Goal: Information Seeking & Learning: Learn about a topic

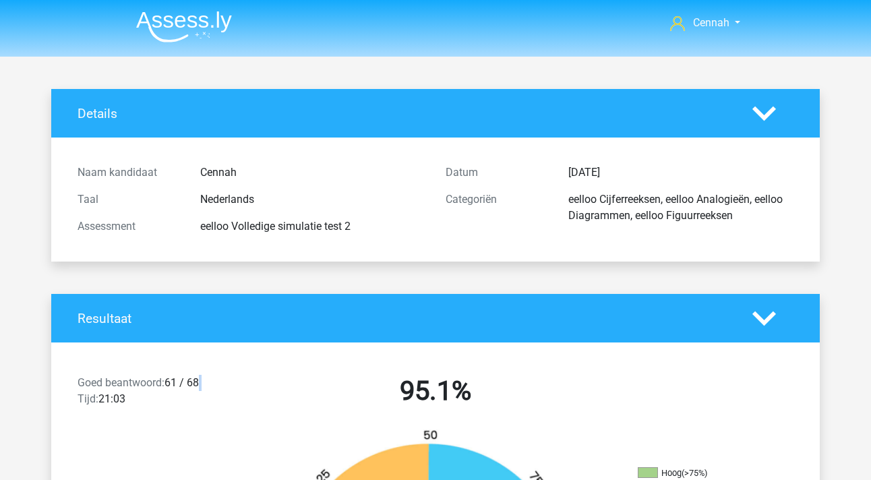
click at [175, 19] on img at bounding box center [184, 27] width 96 height 32
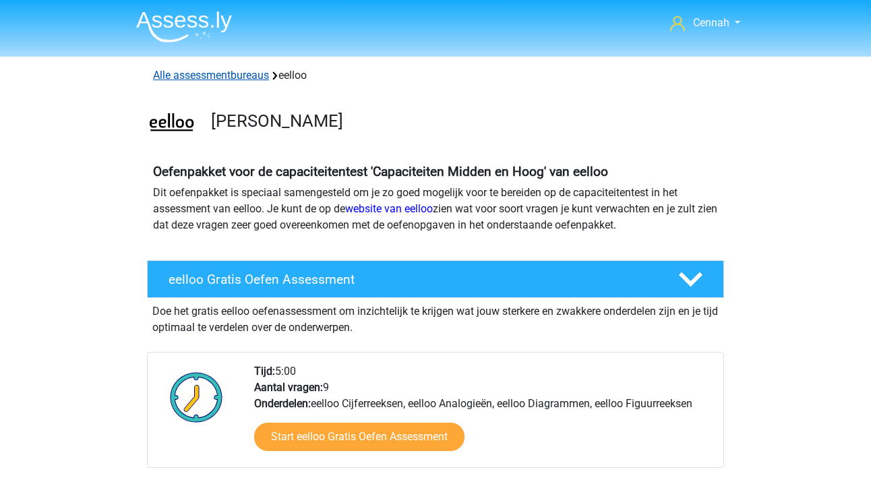
click at [191, 79] on link "Alle assessmentbureaus" at bounding box center [211, 75] width 116 height 13
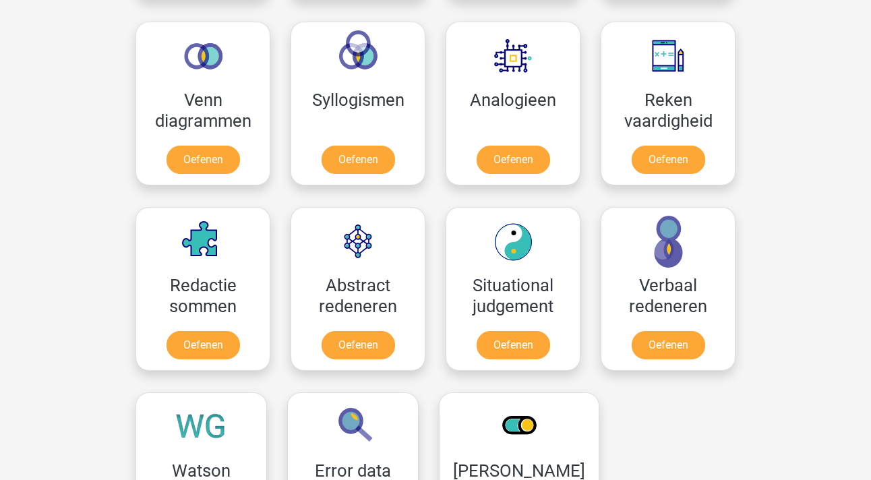
scroll to position [1484, 0]
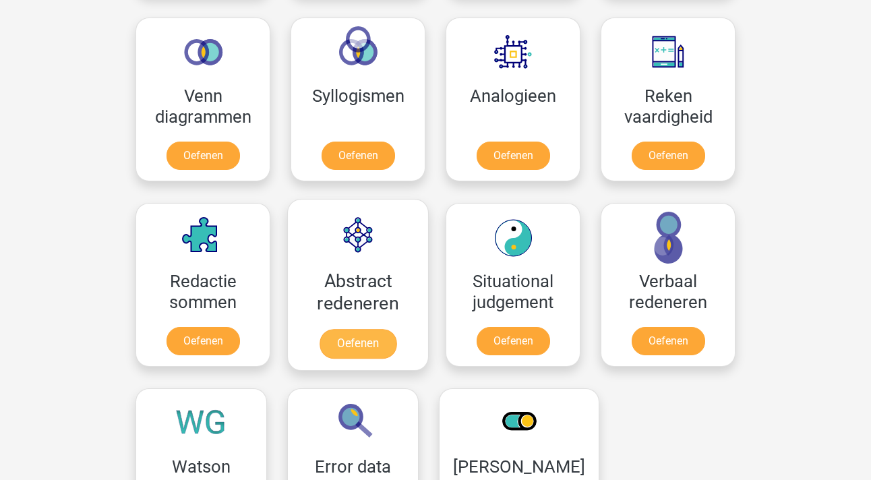
click at [335, 336] on link "Oefenen" at bounding box center [358, 344] width 77 height 30
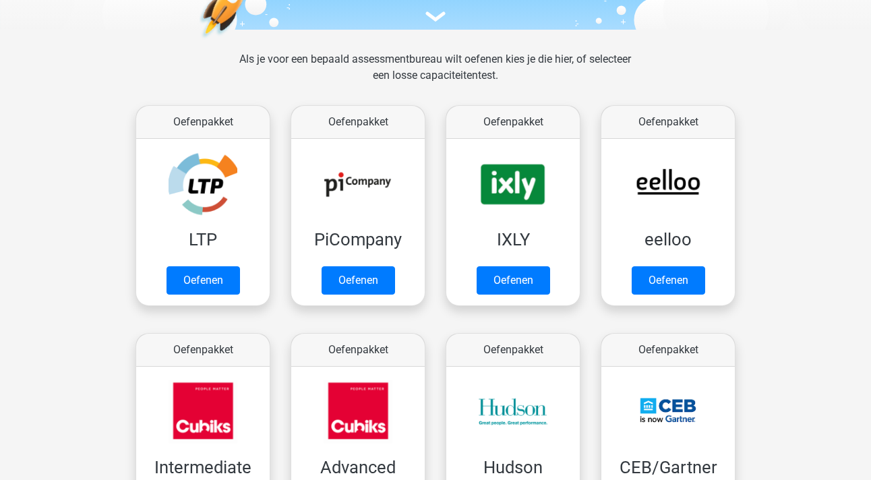
scroll to position [174, 0]
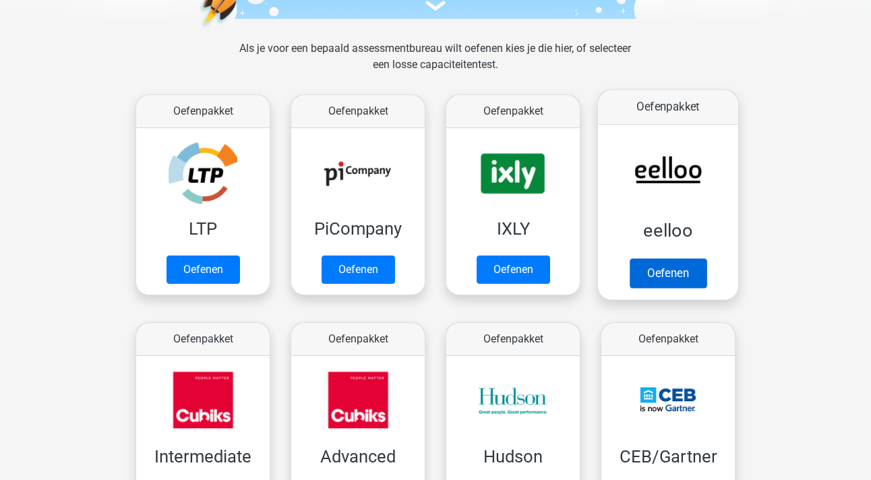
click at [656, 266] on link "Oefenen" at bounding box center [668, 273] width 77 height 30
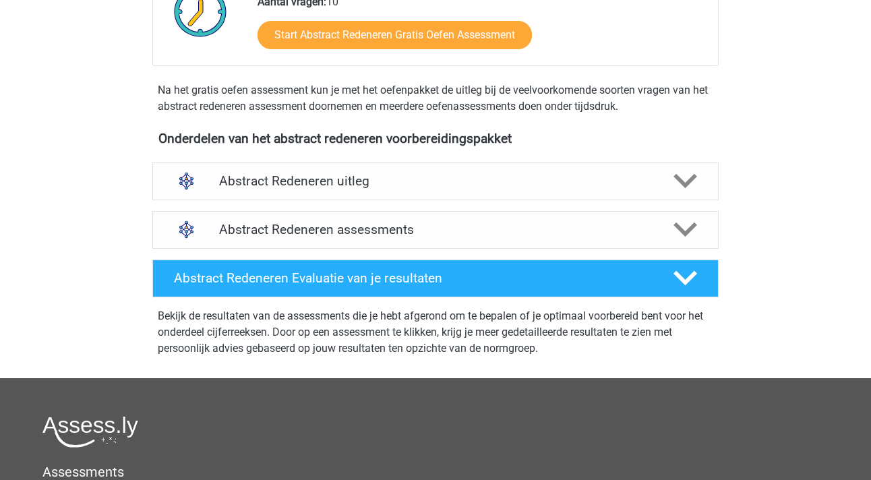
scroll to position [473, 0]
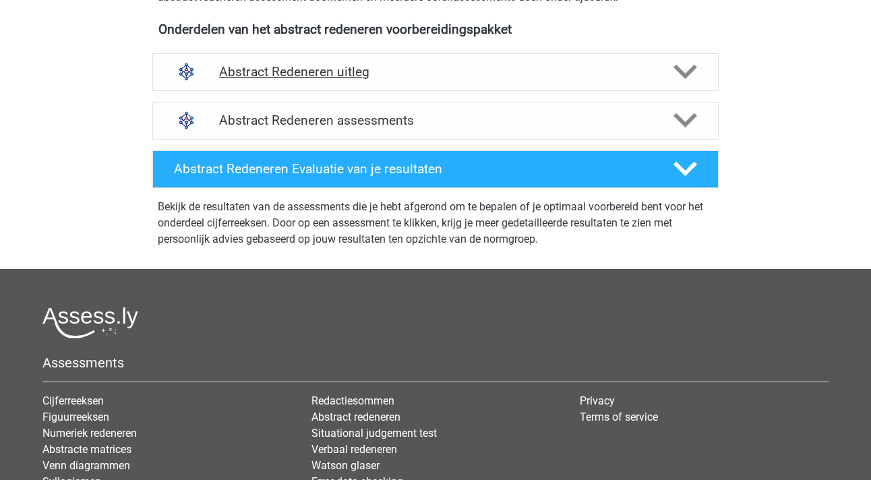
click at [690, 63] on icon at bounding box center [686, 72] width 24 height 24
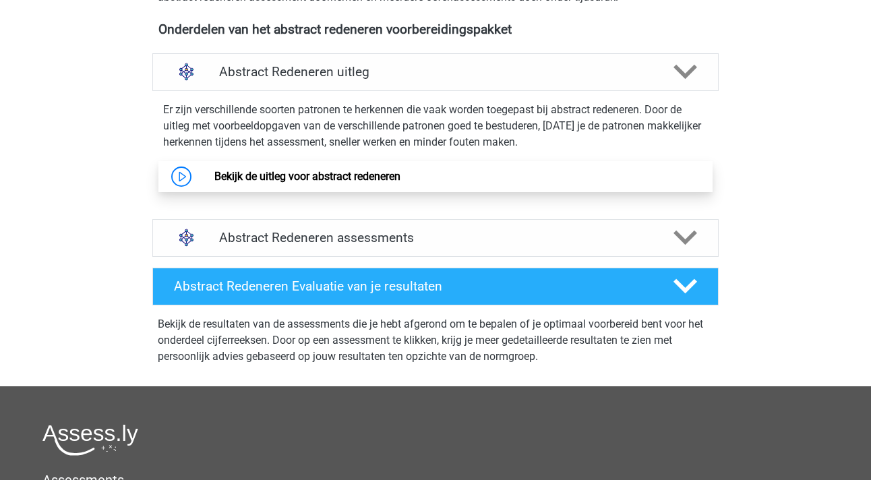
click at [264, 183] on link "Bekijk de uitleg voor abstract redeneren" at bounding box center [307, 176] width 186 height 13
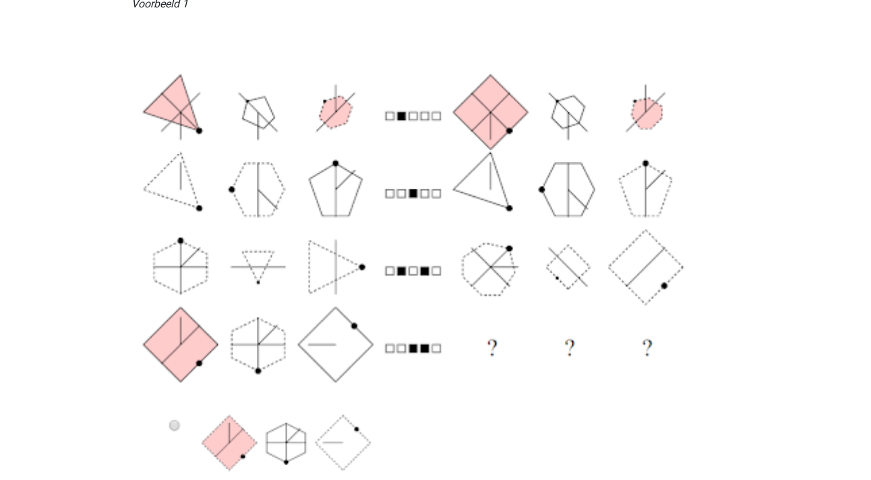
scroll to position [324, 0]
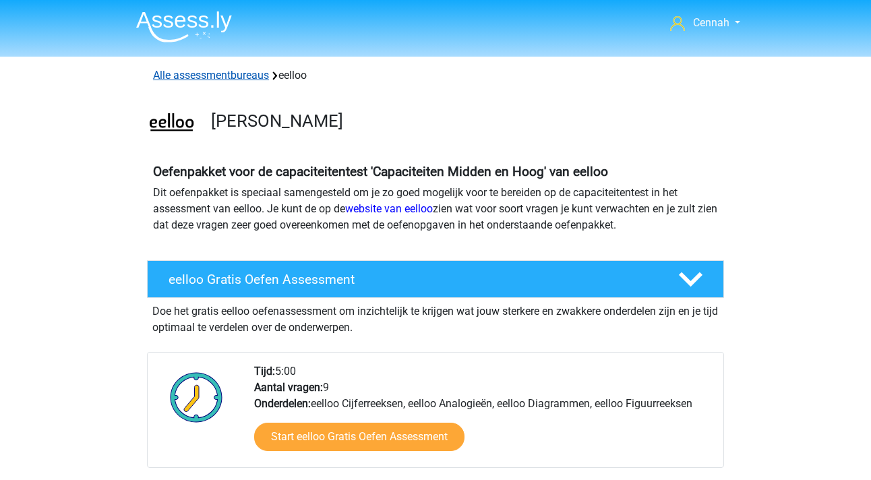
click at [217, 76] on link "Alle assessmentbureaus" at bounding box center [211, 75] width 116 height 13
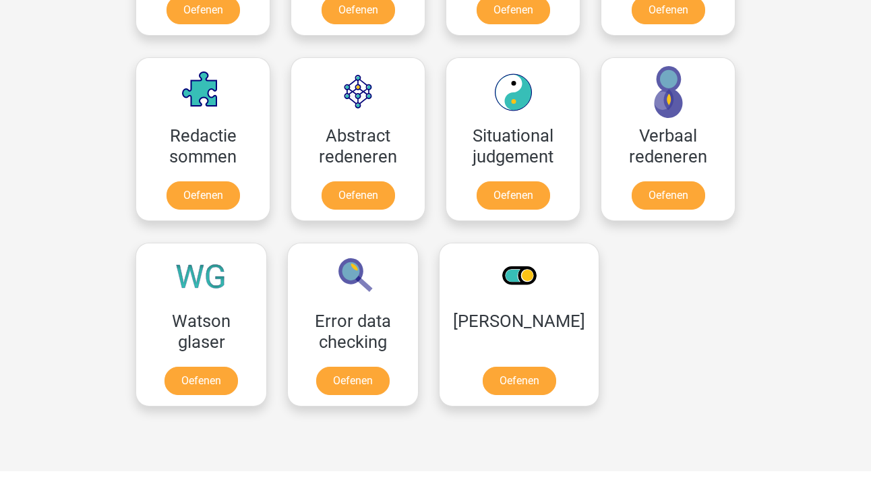
scroll to position [1615, 0]
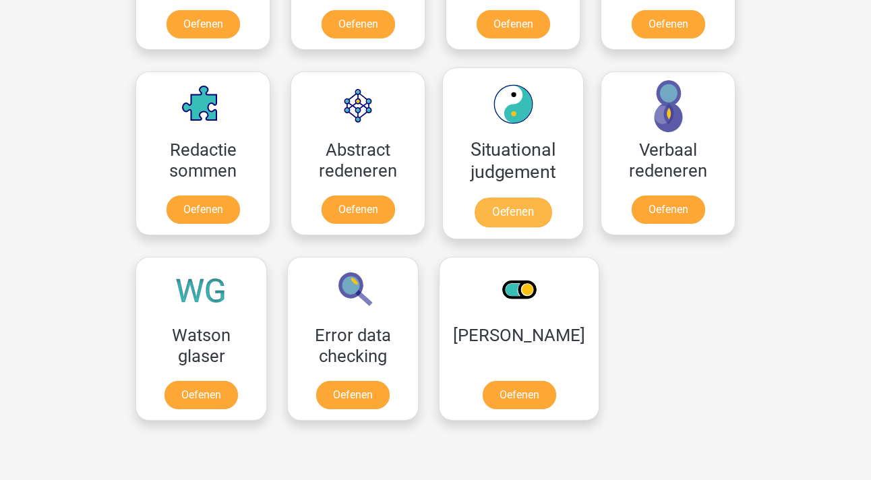
click at [507, 216] on link "Oefenen" at bounding box center [513, 213] width 77 height 30
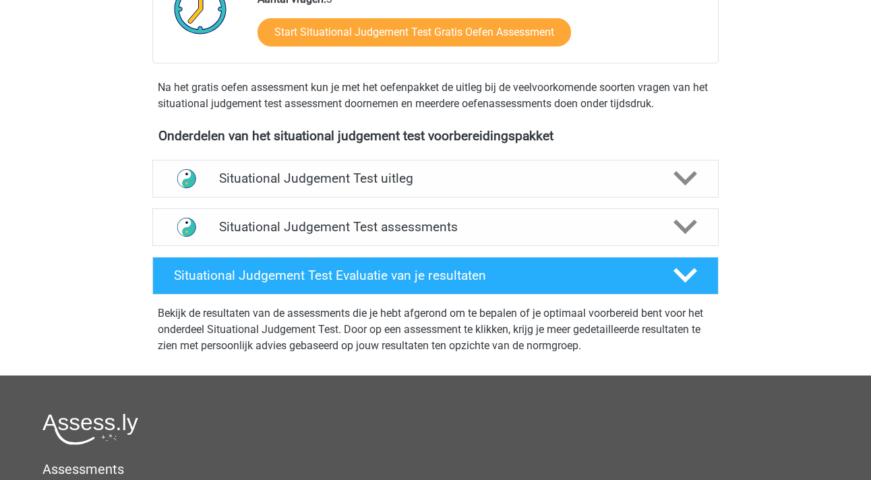
scroll to position [330, 0]
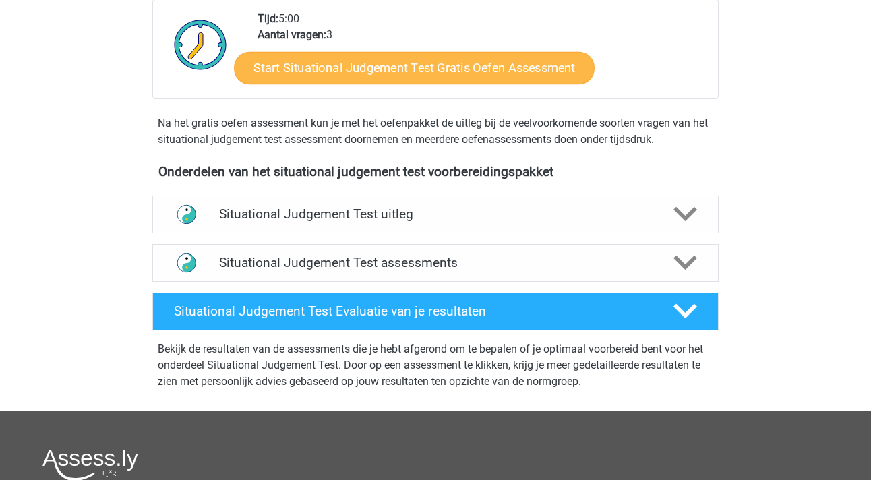
click at [426, 70] on link "Start Situational Judgement Test Gratis Oefen Assessment" at bounding box center [414, 68] width 361 height 32
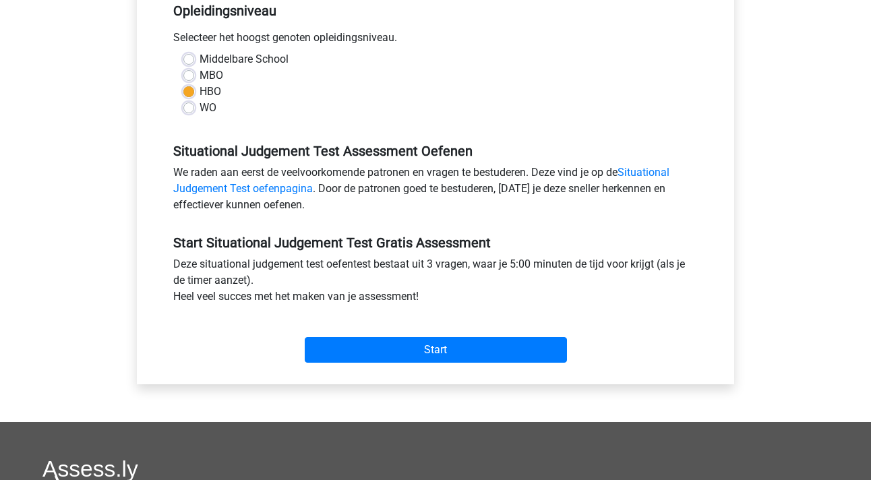
scroll to position [306, 0]
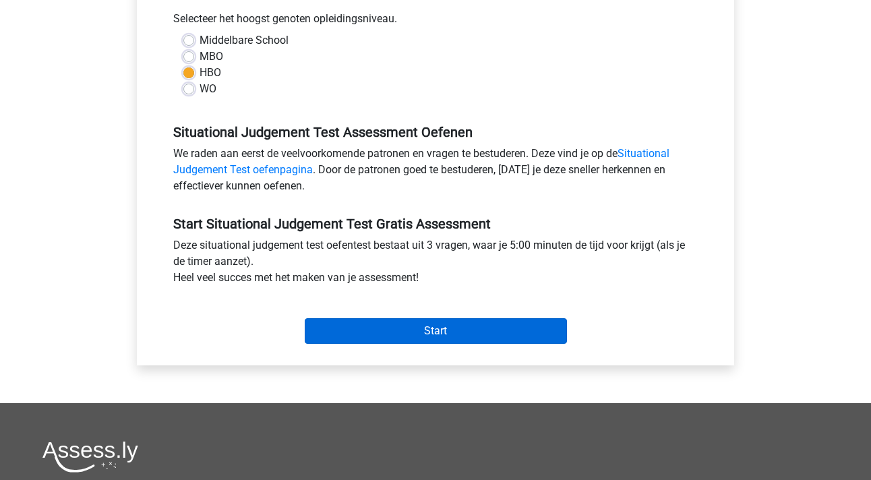
click at [439, 332] on input "Start" at bounding box center [436, 331] width 262 height 26
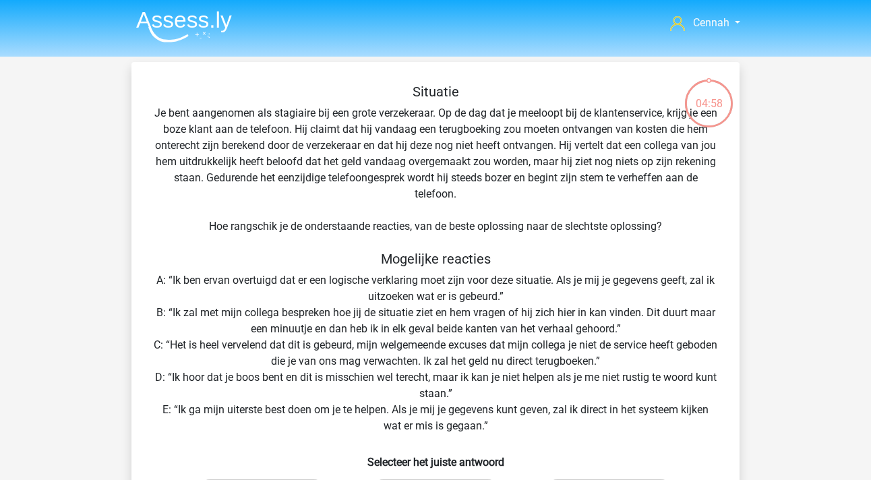
click at [176, 29] on img at bounding box center [184, 27] width 96 height 32
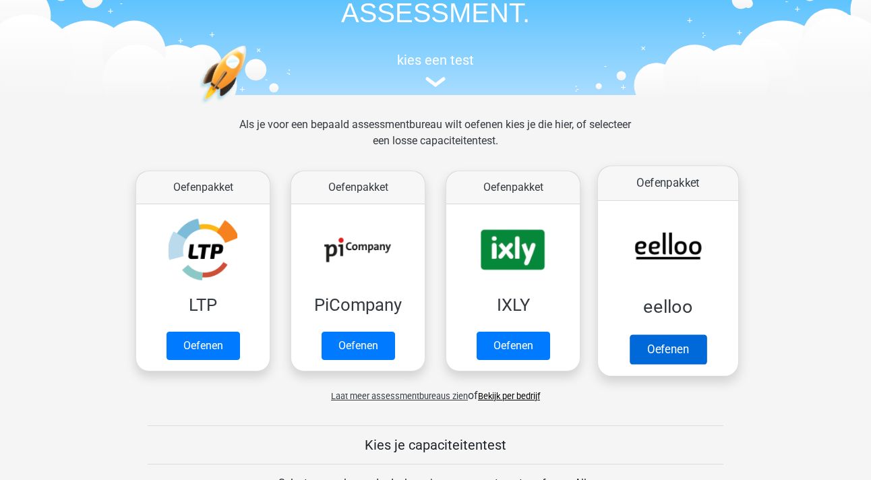
scroll to position [125, 0]
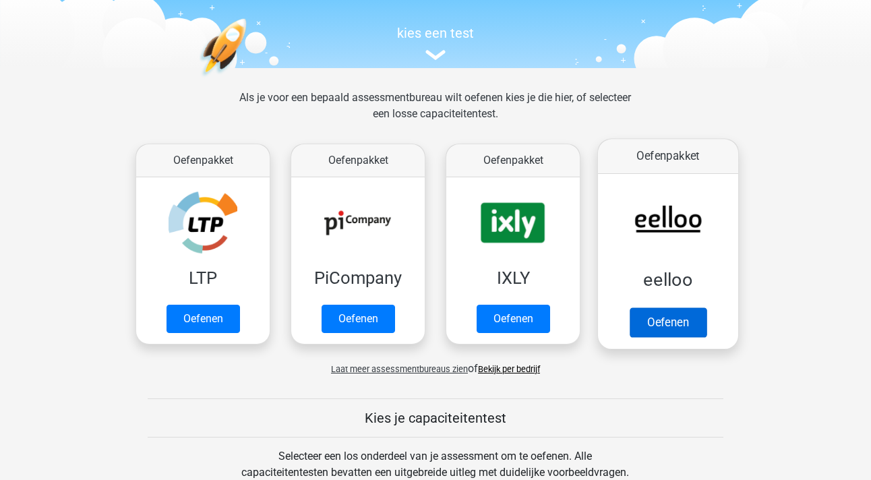
click at [643, 333] on link "Oefenen" at bounding box center [668, 323] width 77 height 30
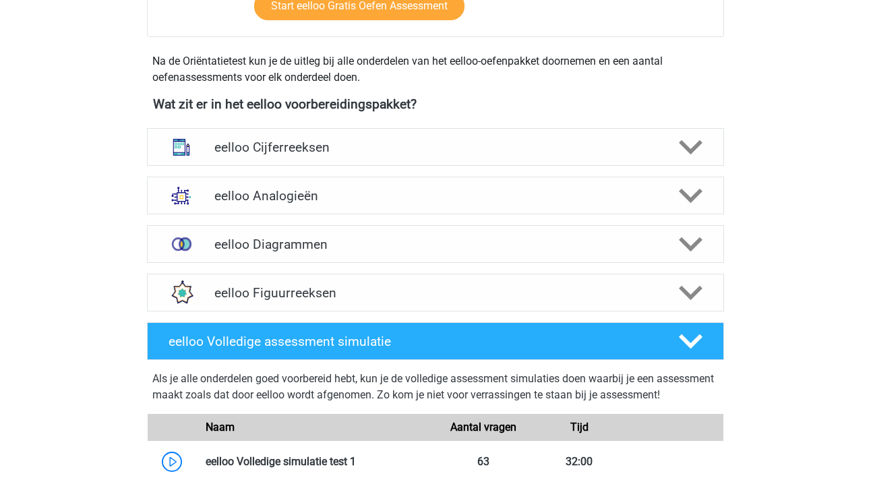
scroll to position [516, 0]
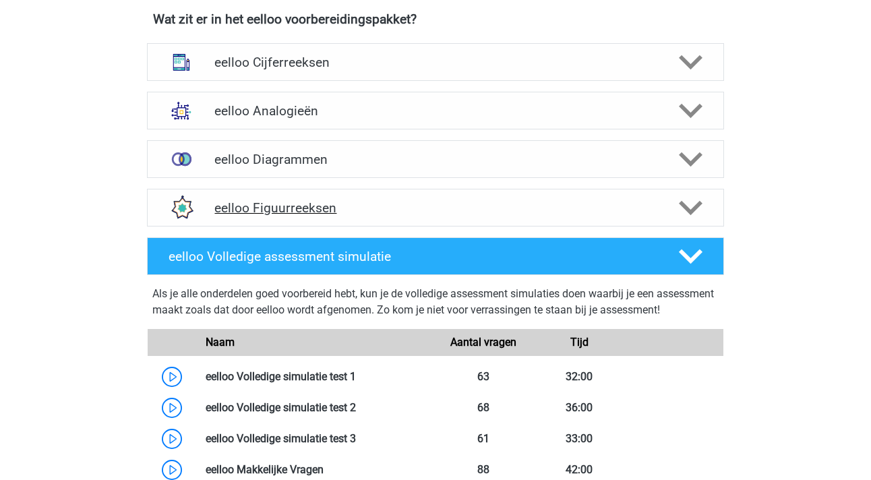
click at [696, 214] on icon at bounding box center [691, 208] width 24 height 24
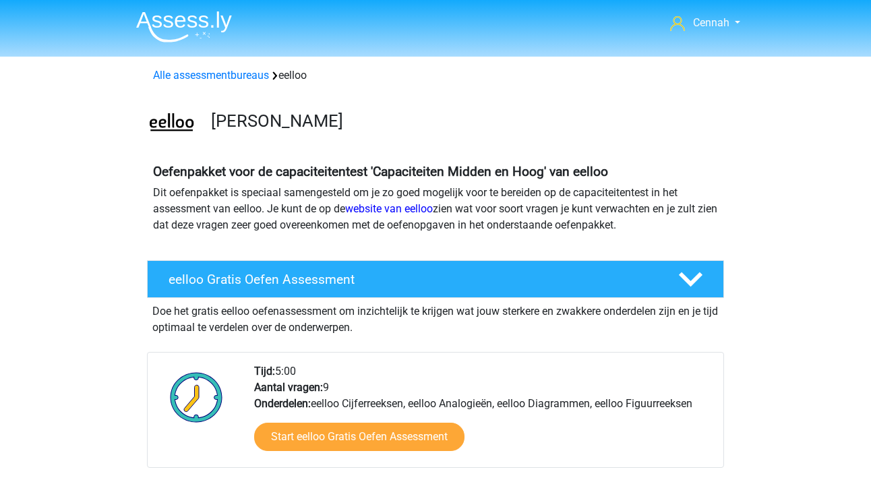
scroll to position [0, 0]
click at [204, 72] on link "Alle assessmentbureaus" at bounding box center [211, 75] width 116 height 13
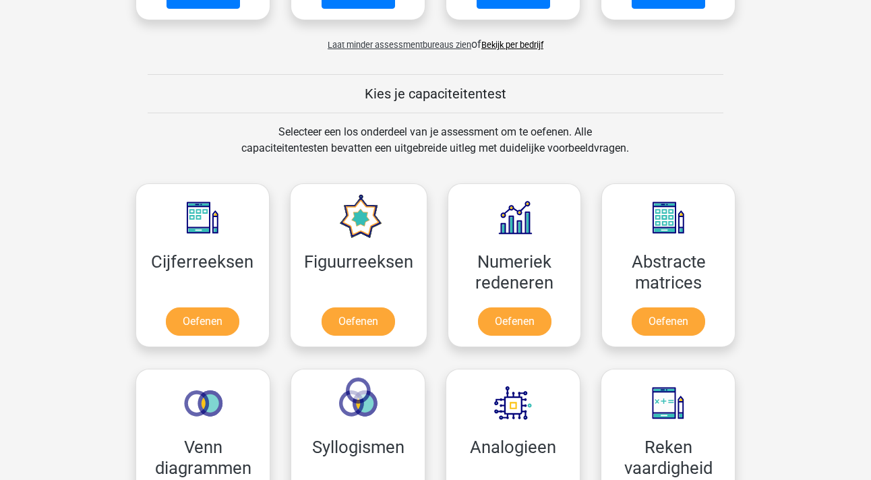
scroll to position [1135, 0]
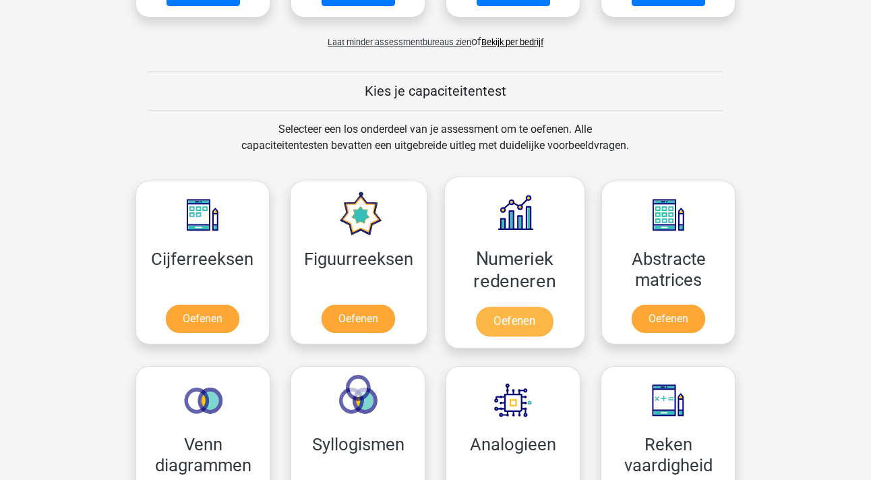
click at [542, 317] on link "Oefenen" at bounding box center [514, 322] width 77 height 30
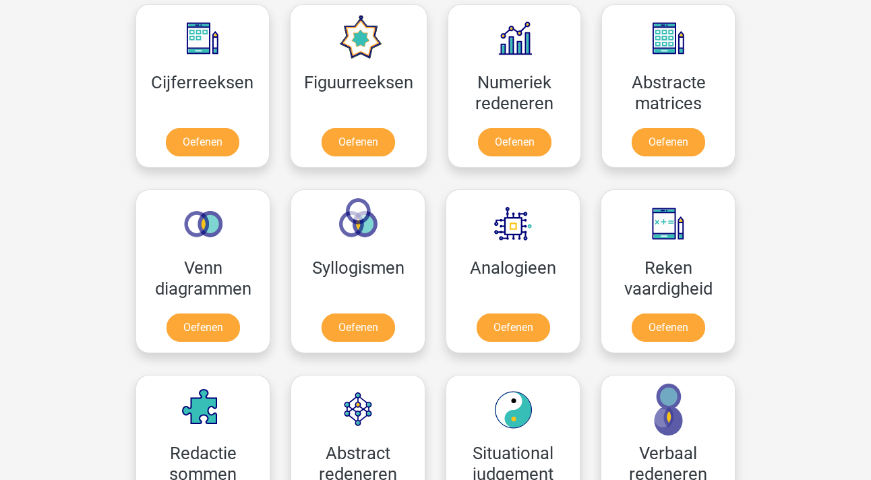
scroll to position [1319, 0]
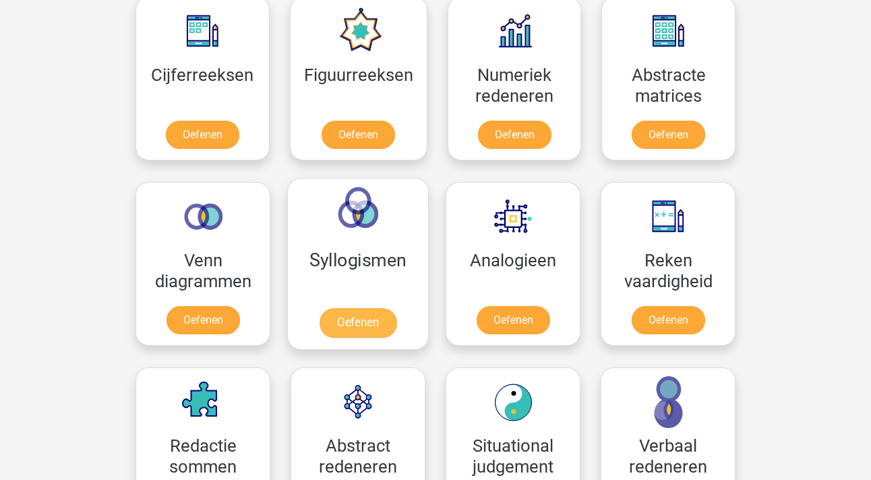
click at [363, 318] on link "Oefenen" at bounding box center [358, 323] width 77 height 30
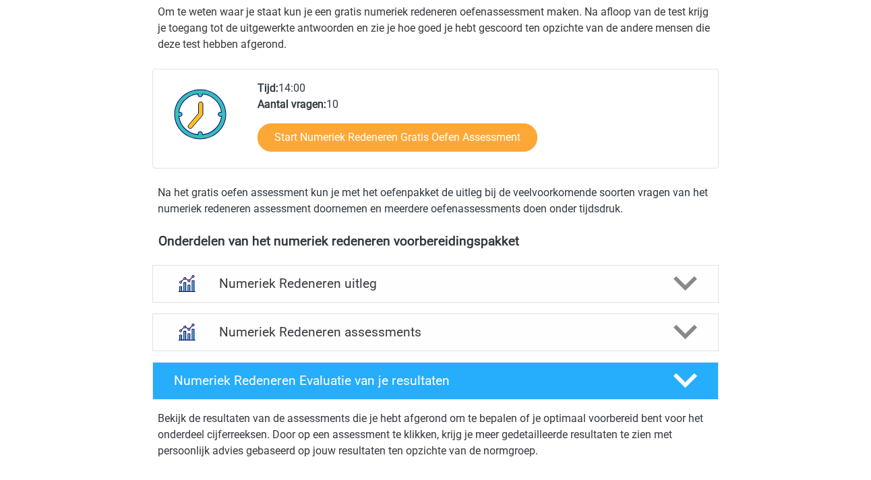
scroll to position [314, 0]
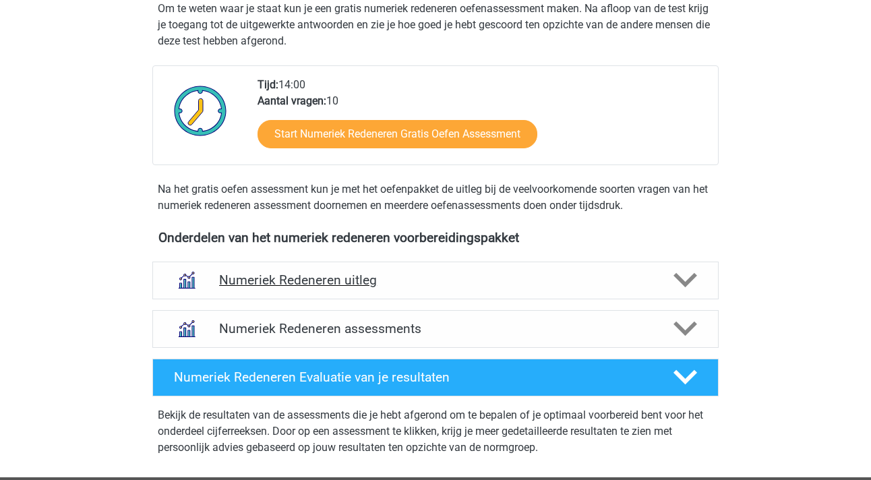
click at [689, 275] on icon at bounding box center [686, 280] width 24 height 24
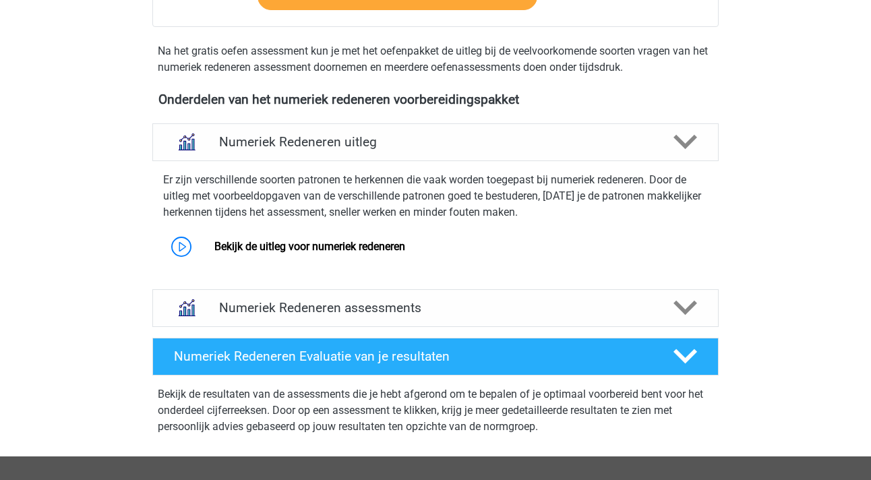
scroll to position [454, 0]
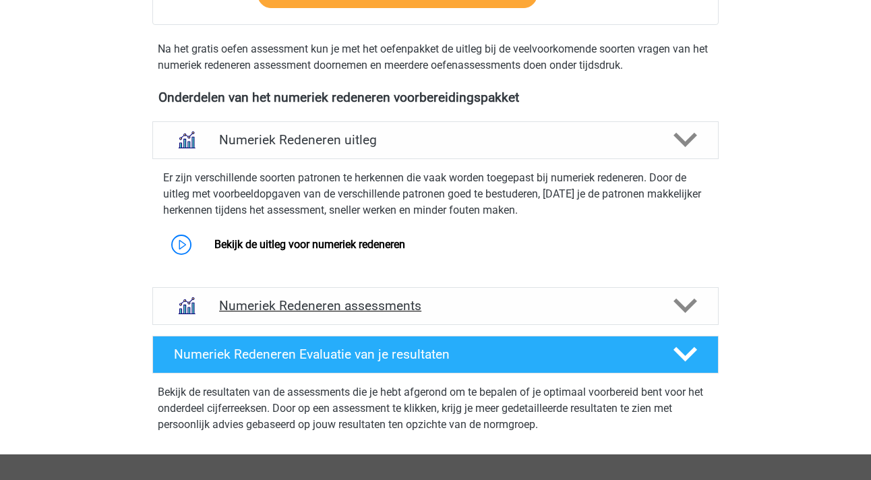
click at [682, 295] on icon at bounding box center [686, 306] width 24 height 24
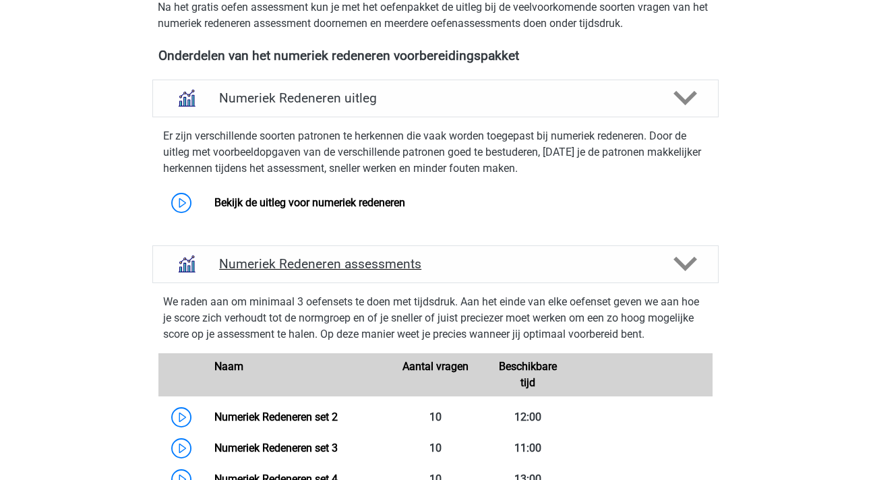
scroll to position [498, 0]
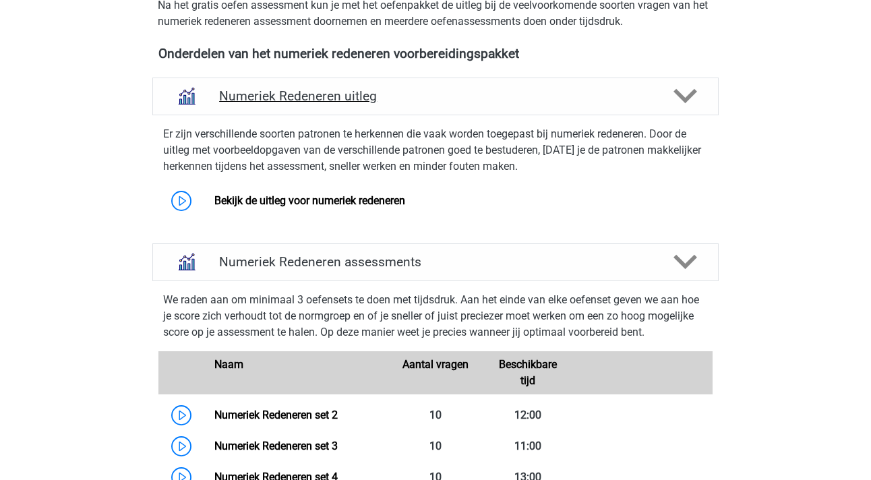
click at [678, 95] on polygon at bounding box center [686, 96] width 24 height 15
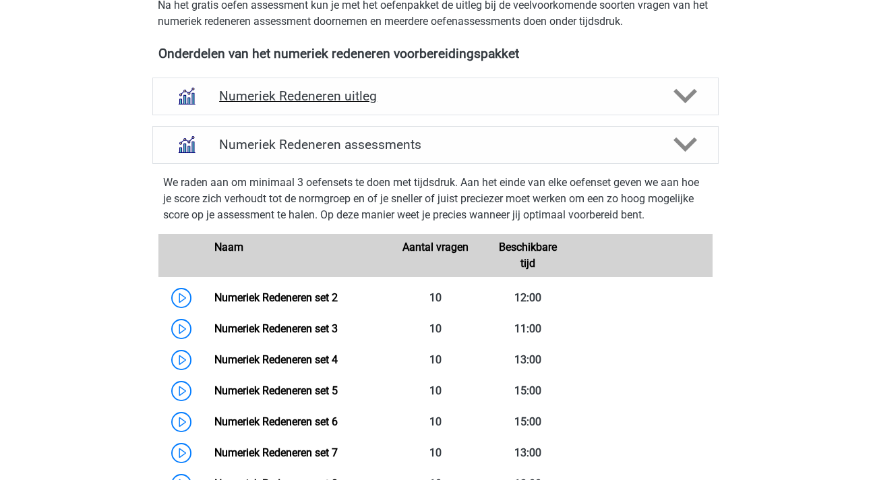
click at [242, 100] on h4 "Numeriek Redeneren uitleg" at bounding box center [435, 96] width 433 height 16
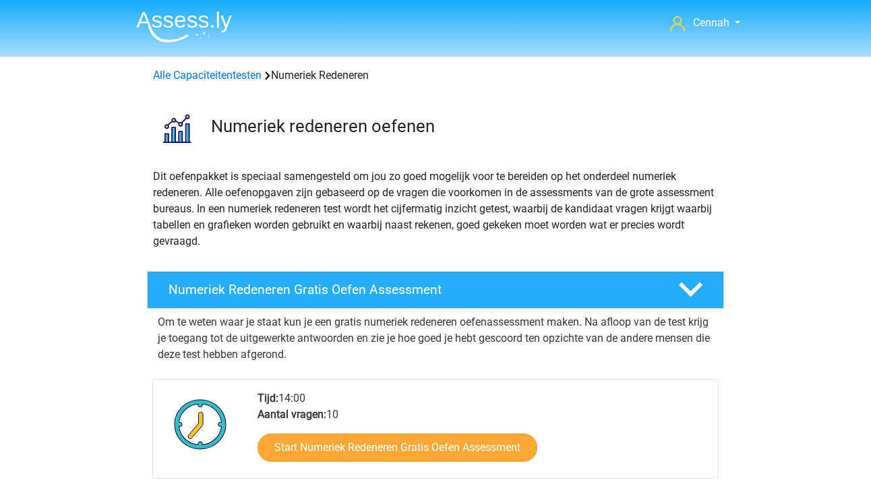
scroll to position [0, 0]
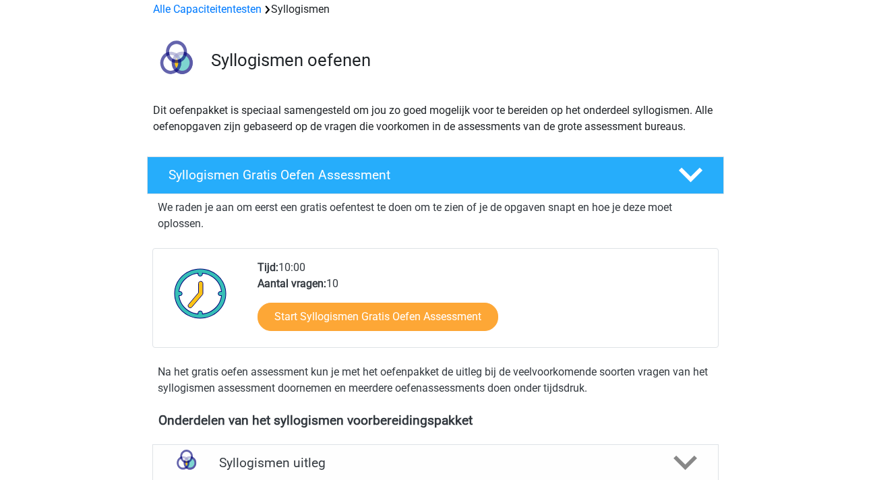
scroll to position [77, 0]
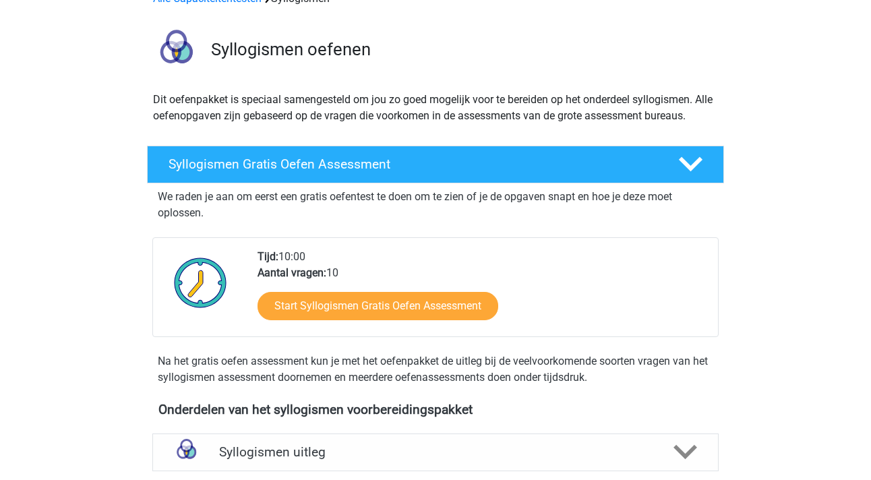
click at [363, 318] on link "Start Syllogismen Gratis Oefen Assessment" at bounding box center [378, 306] width 241 height 28
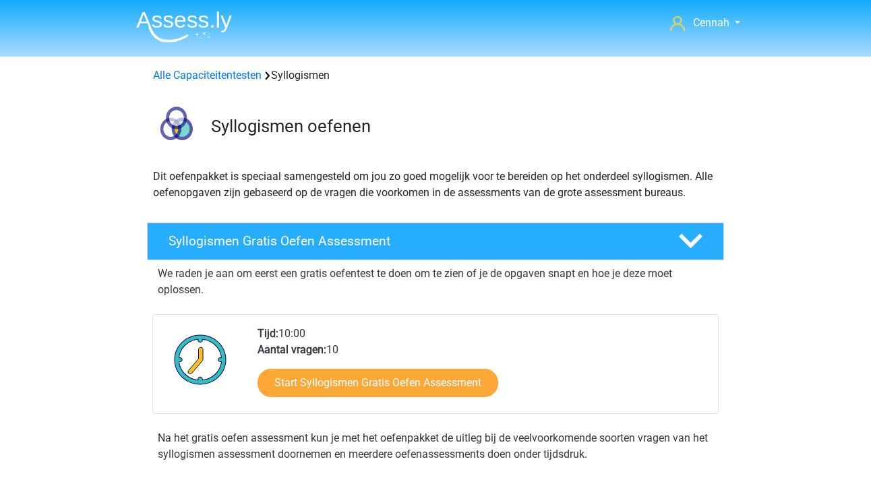
scroll to position [0, 0]
click at [176, 72] on link "Alle Capaciteitentesten" at bounding box center [207, 75] width 109 height 13
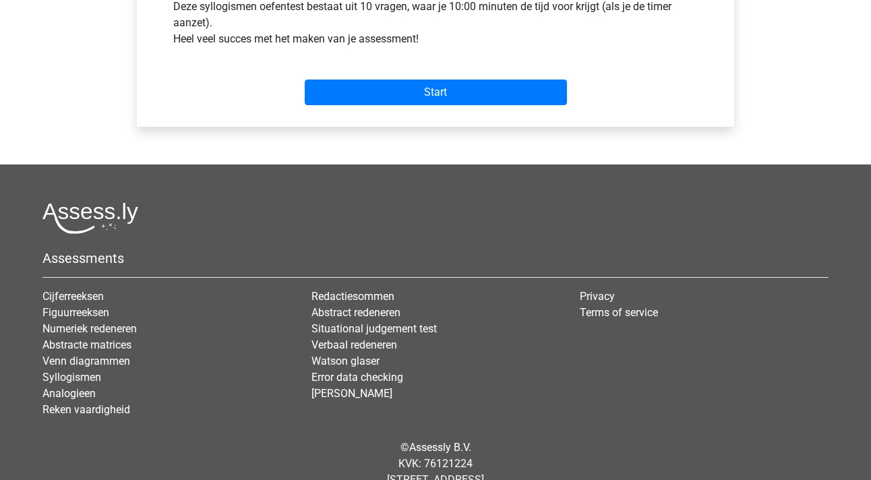
scroll to position [544, 0]
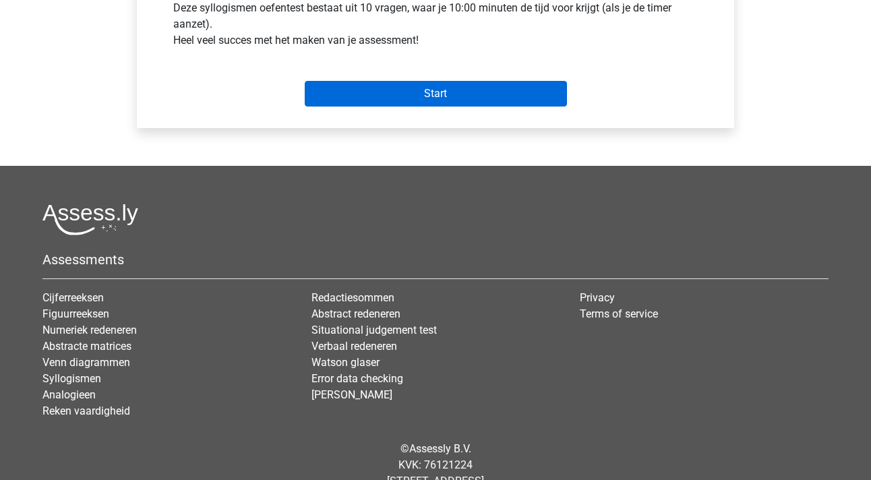
click at [506, 98] on input "Start" at bounding box center [436, 94] width 262 height 26
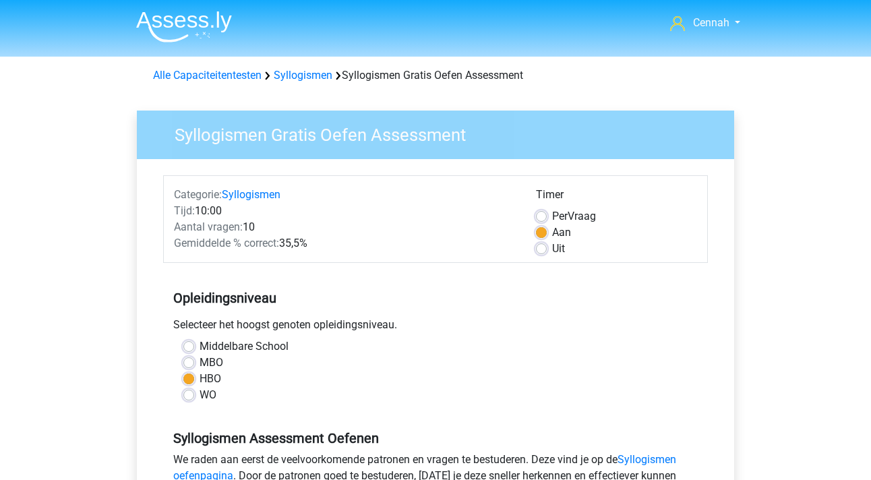
scroll to position [0, 0]
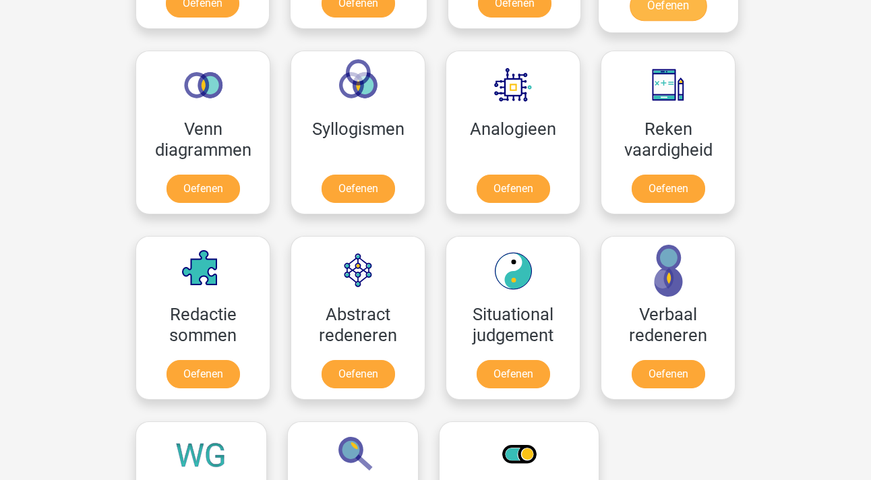
scroll to position [770, 0]
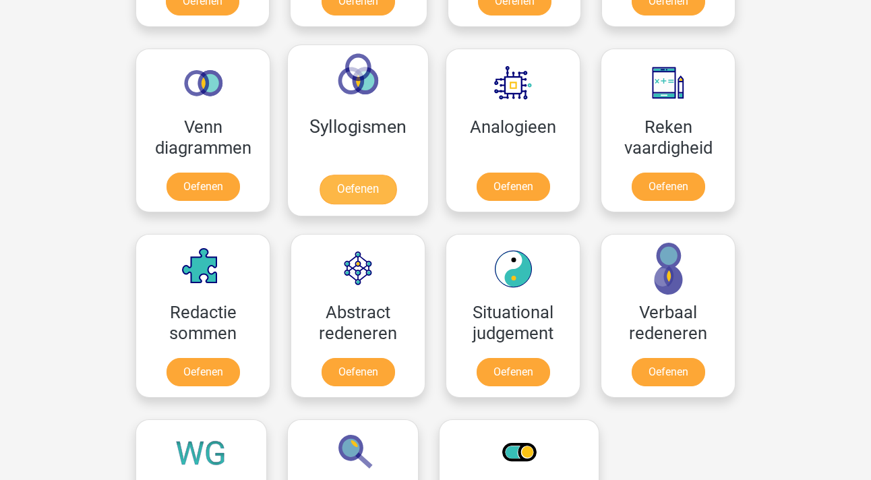
click at [363, 191] on link "Oefenen" at bounding box center [358, 190] width 77 height 30
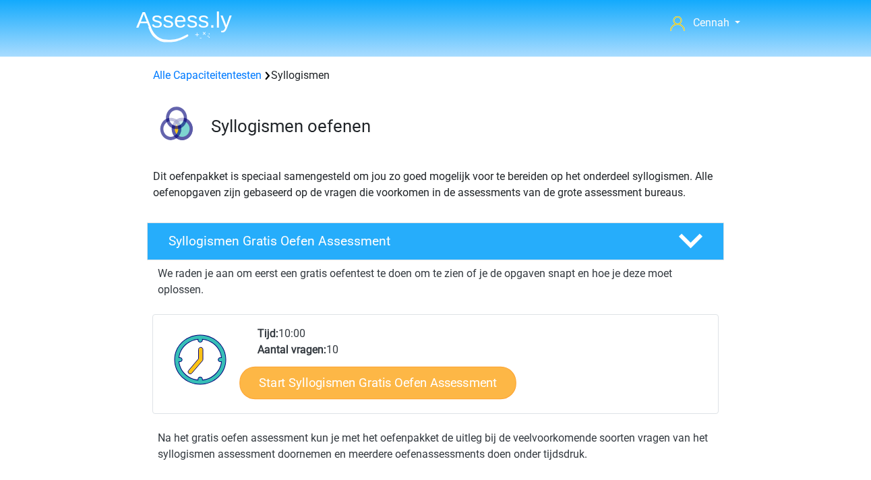
click at [415, 390] on link "Start Syllogismen Gratis Oefen Assessment" at bounding box center [378, 382] width 277 height 32
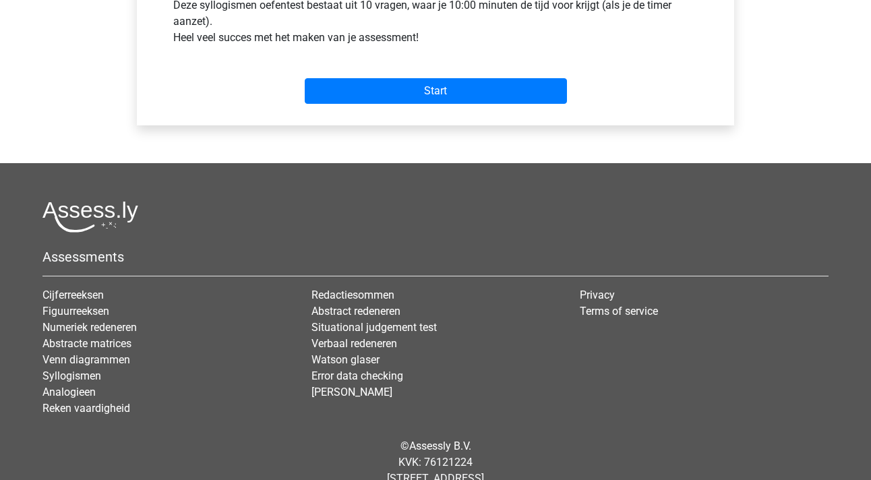
scroll to position [514, 0]
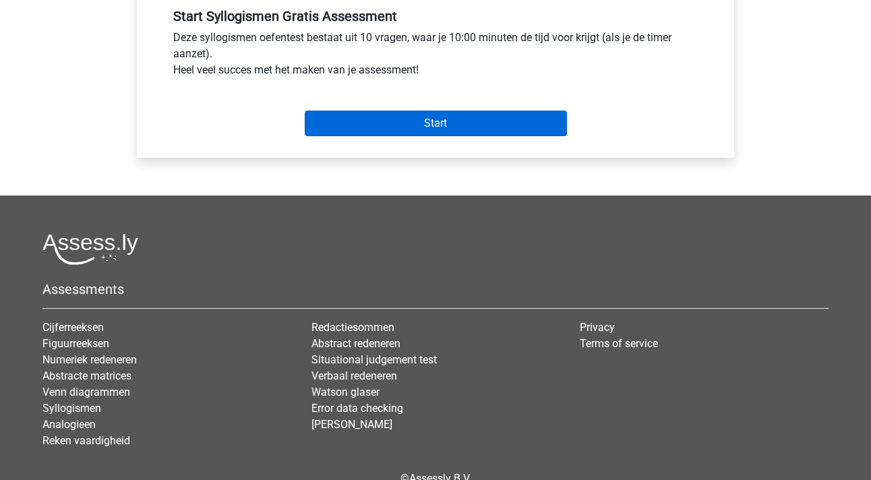
click at [459, 111] on input "Start" at bounding box center [436, 124] width 262 height 26
